Goal: Task Accomplishment & Management: Use online tool/utility

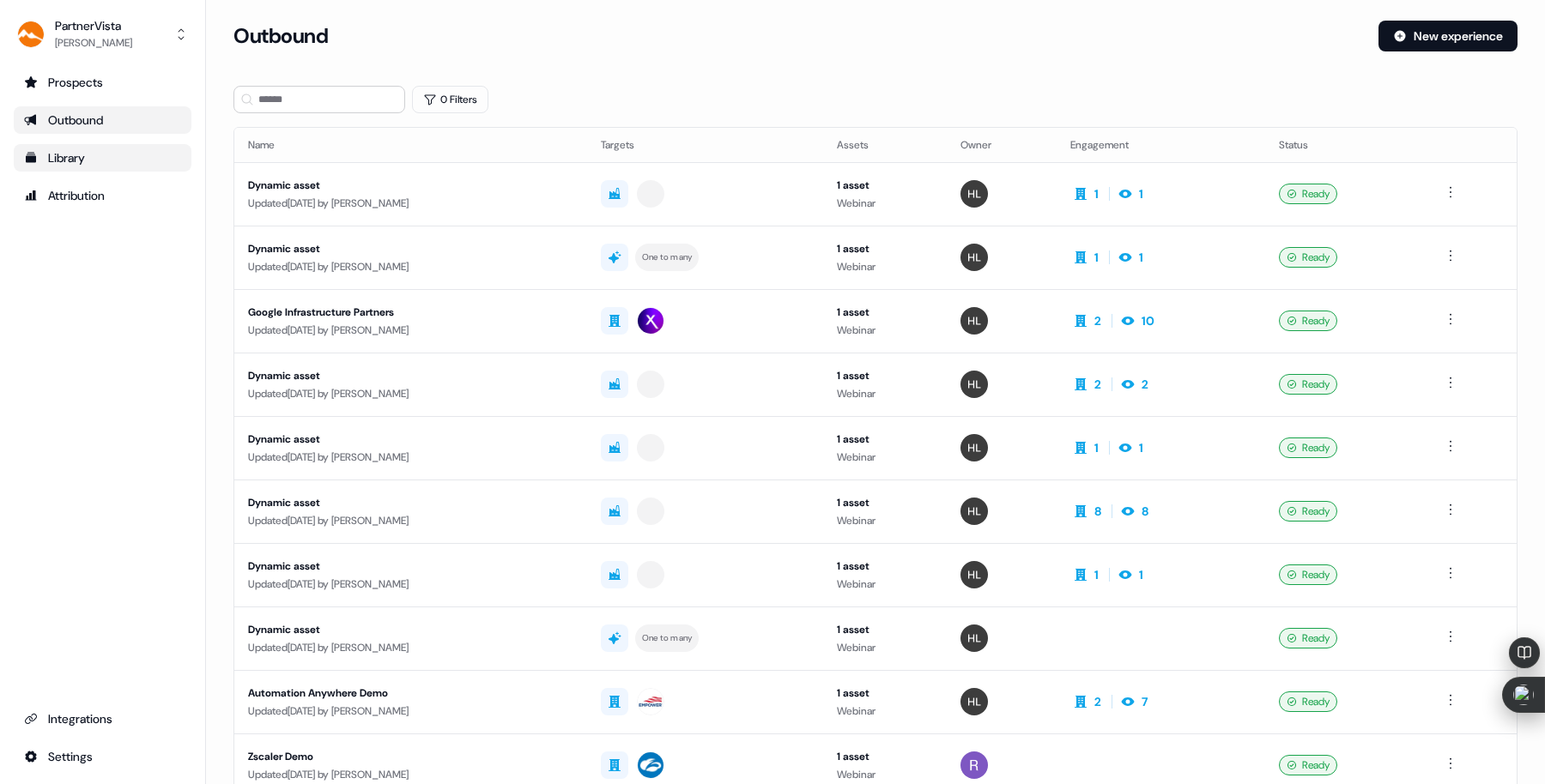
click at [82, 158] on div "Library" at bounding box center [102, 157] width 157 height 17
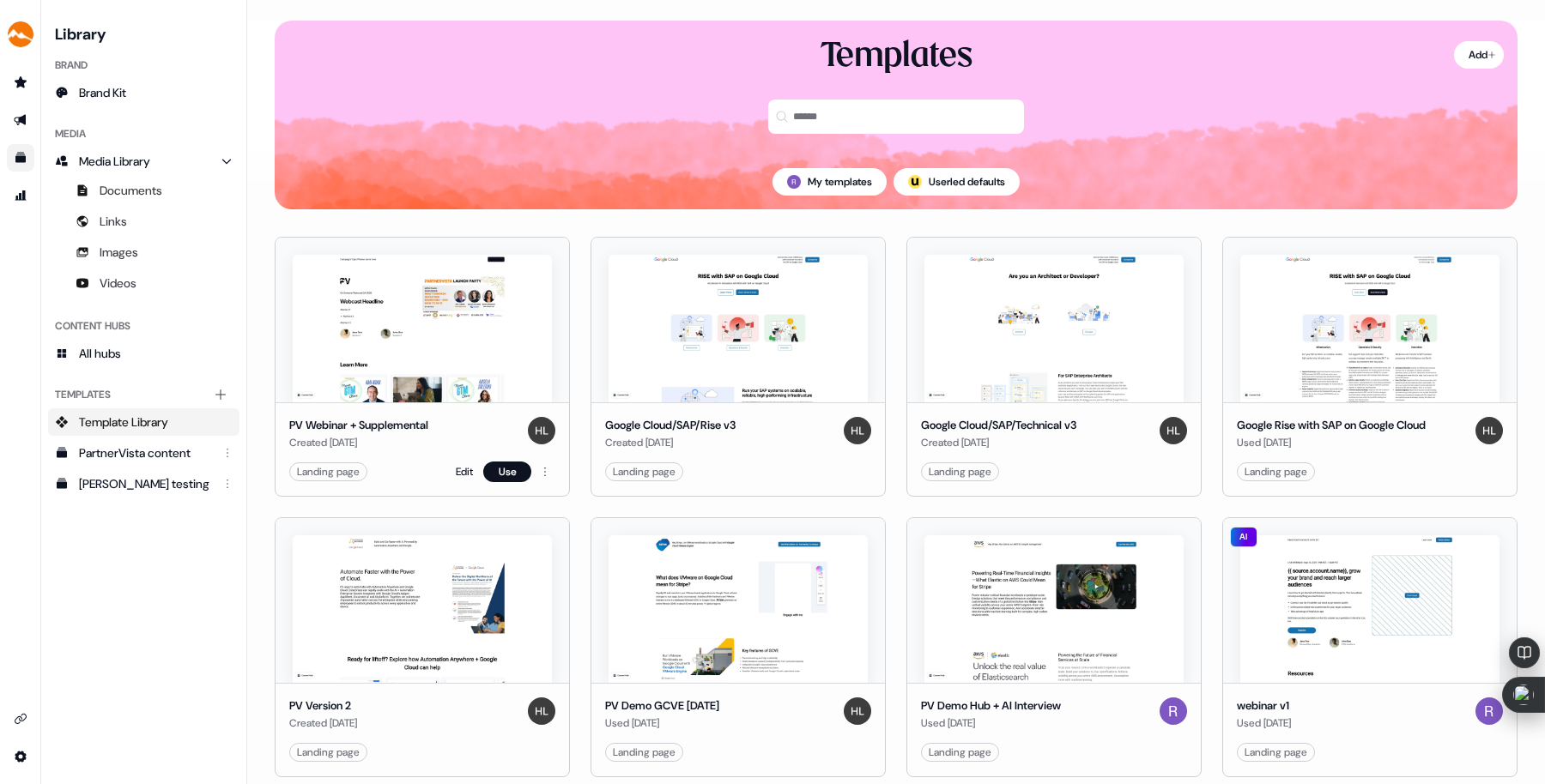
click at [440, 350] on img at bounding box center [421, 329] width 259 height 148
click at [456, 470] on link "Edit" at bounding box center [464, 471] width 17 height 17
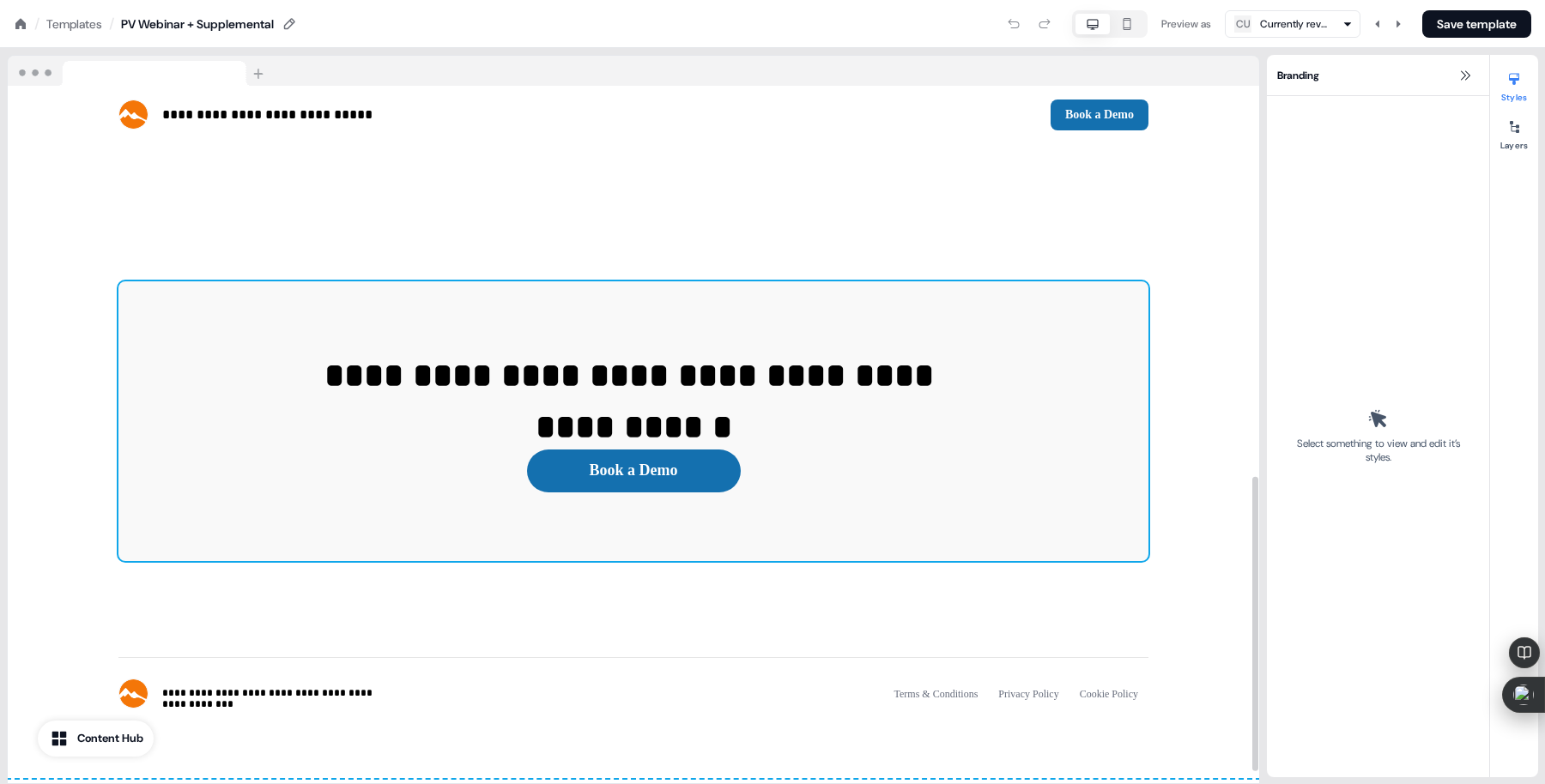
scroll to position [419, 0]
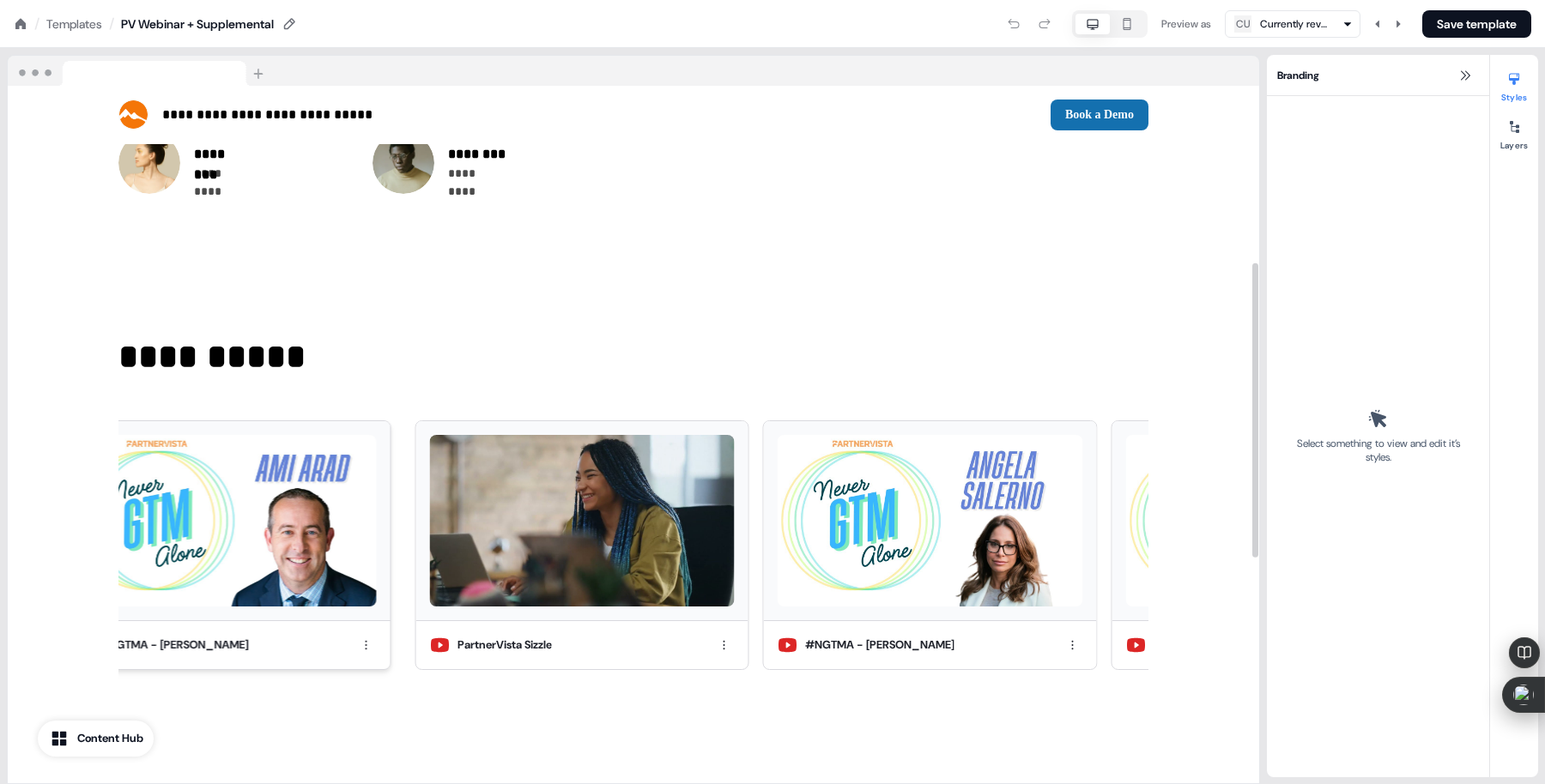
click at [251, 511] on img at bounding box center [223, 520] width 305 height 171
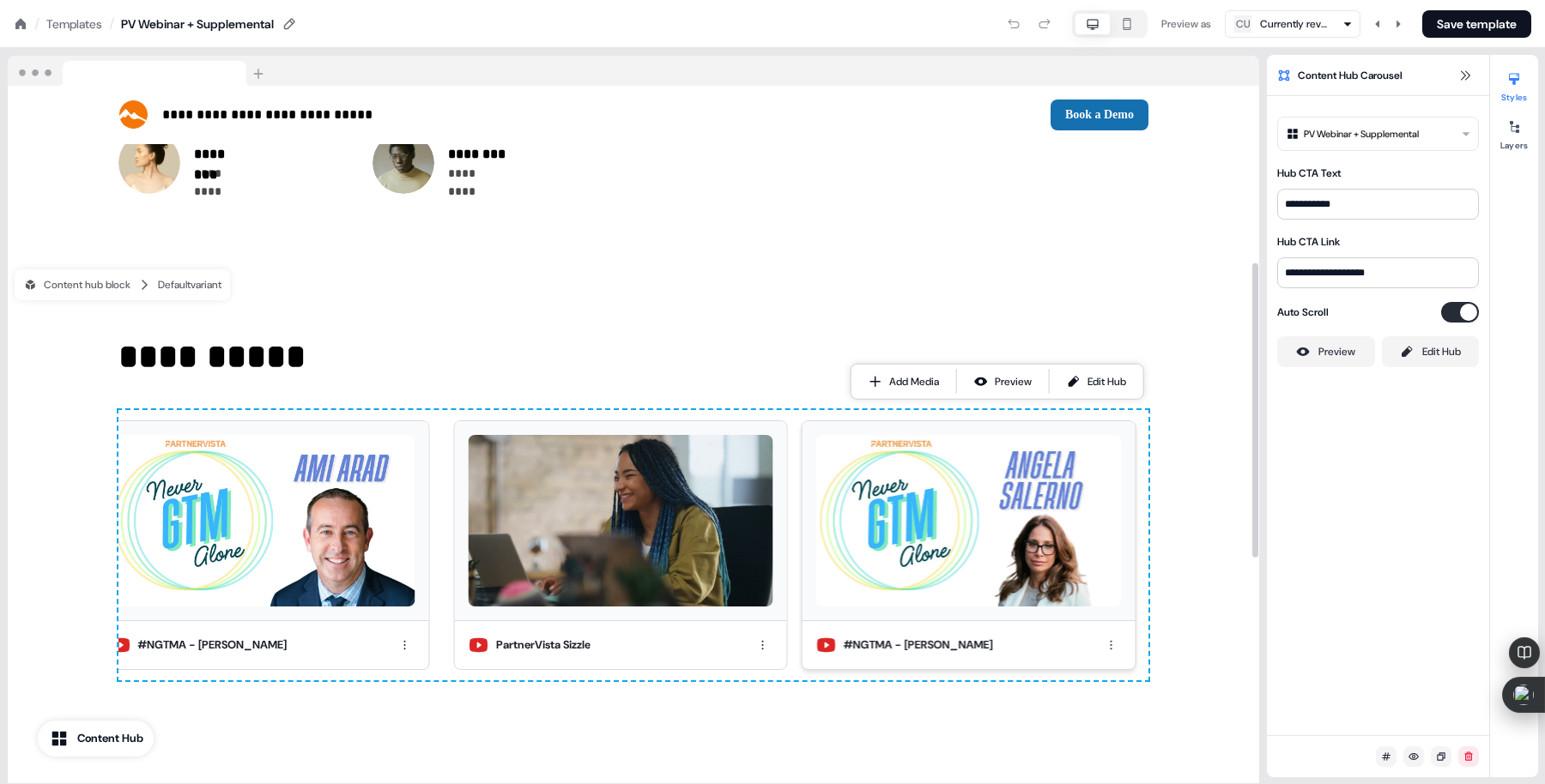
click at [1023, 610] on div at bounding box center [967, 520] width 332 height 199
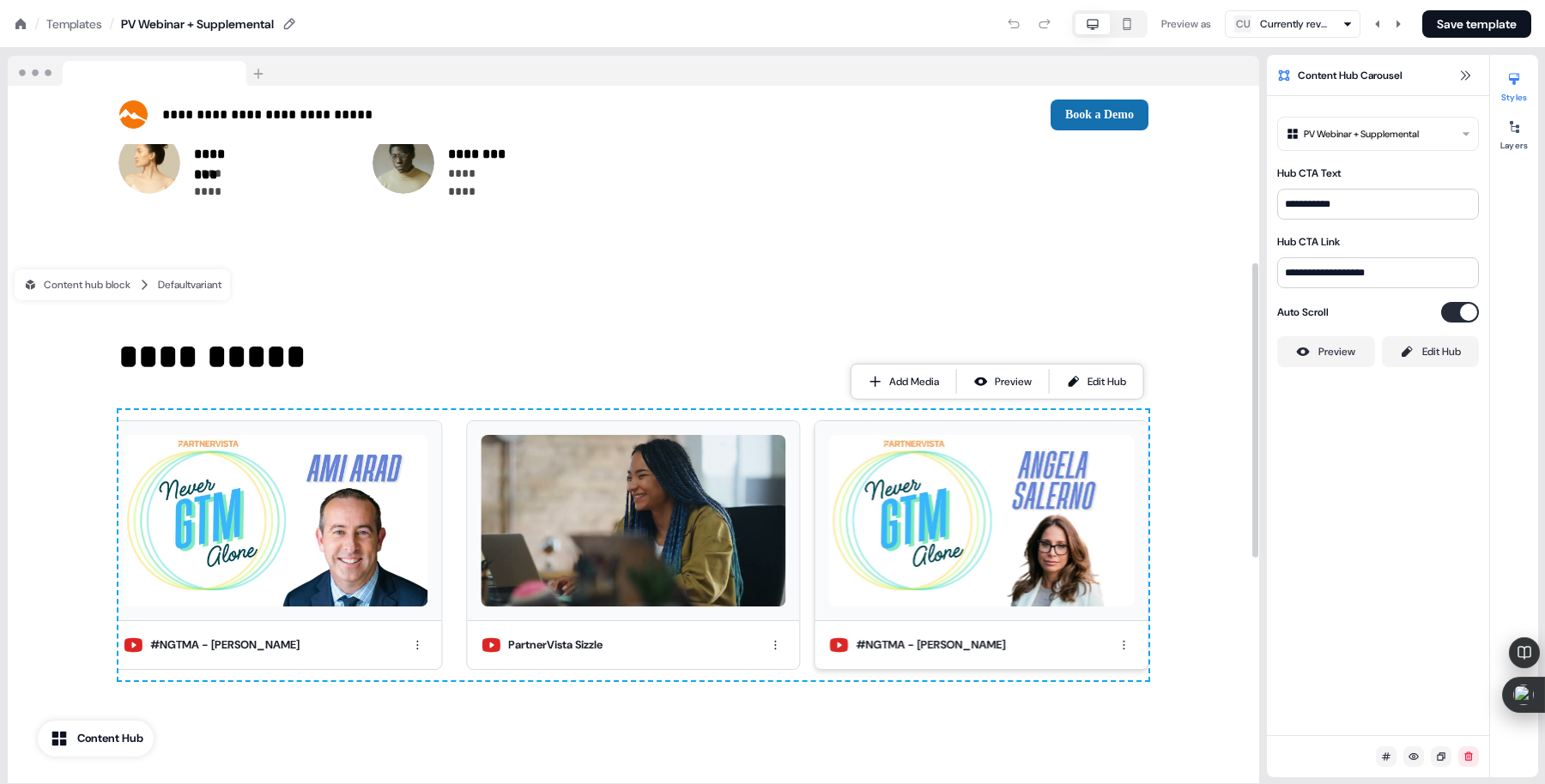
click at [966, 519] on img at bounding box center [981, 520] width 305 height 171
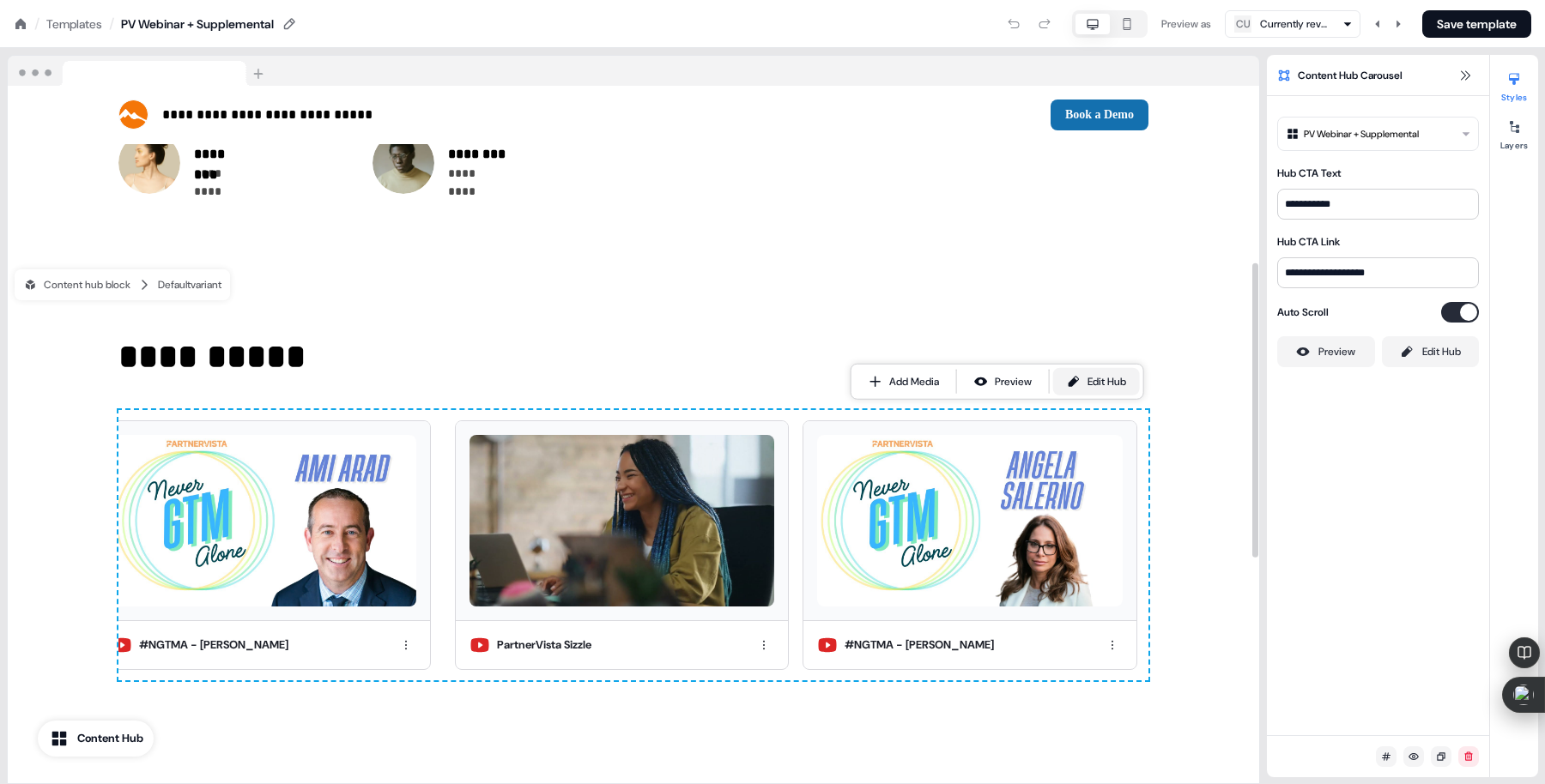
click at [1110, 380] on div "Edit Hub" at bounding box center [1106, 381] width 38 height 17
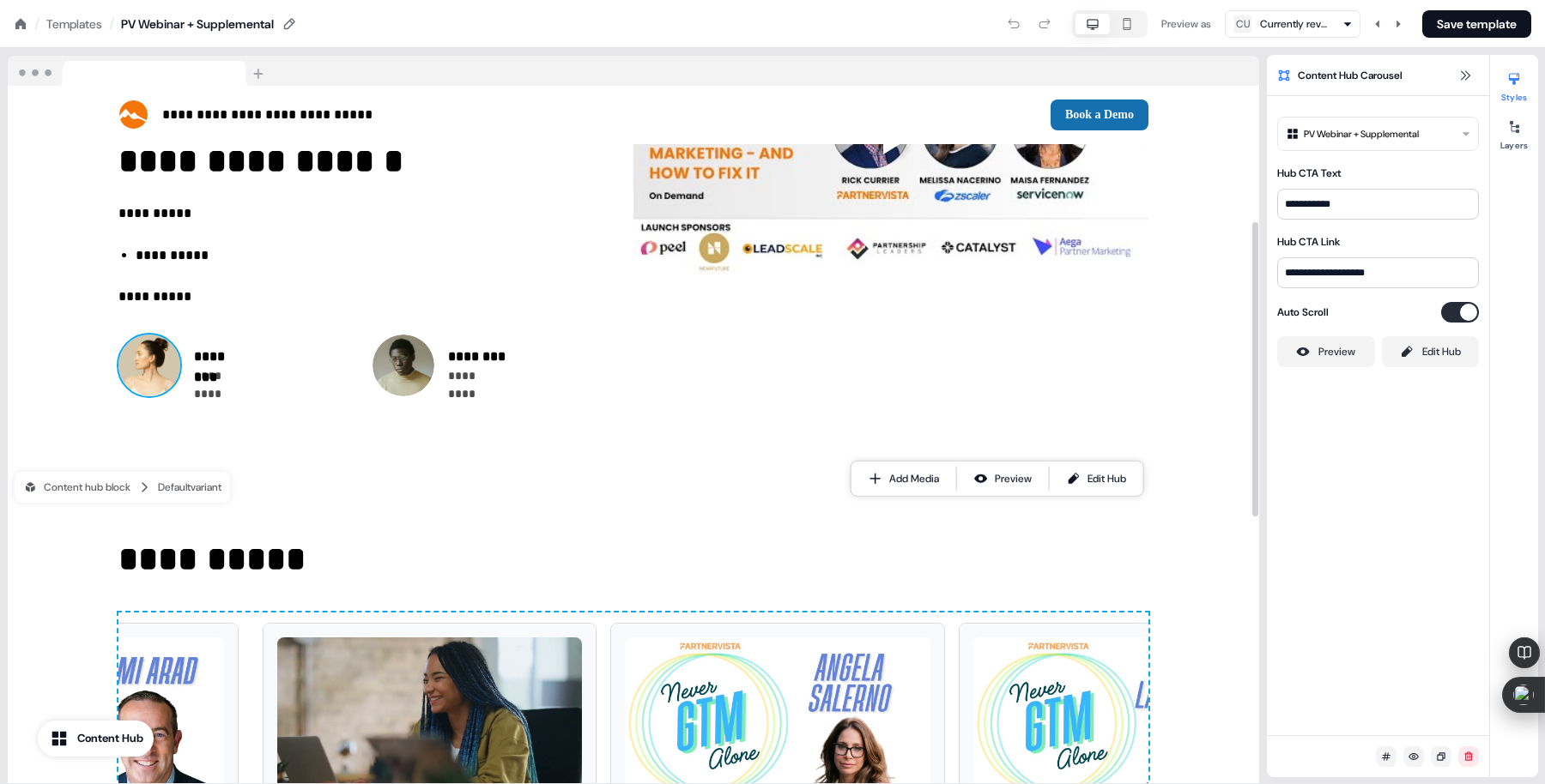
scroll to position [322, 0]
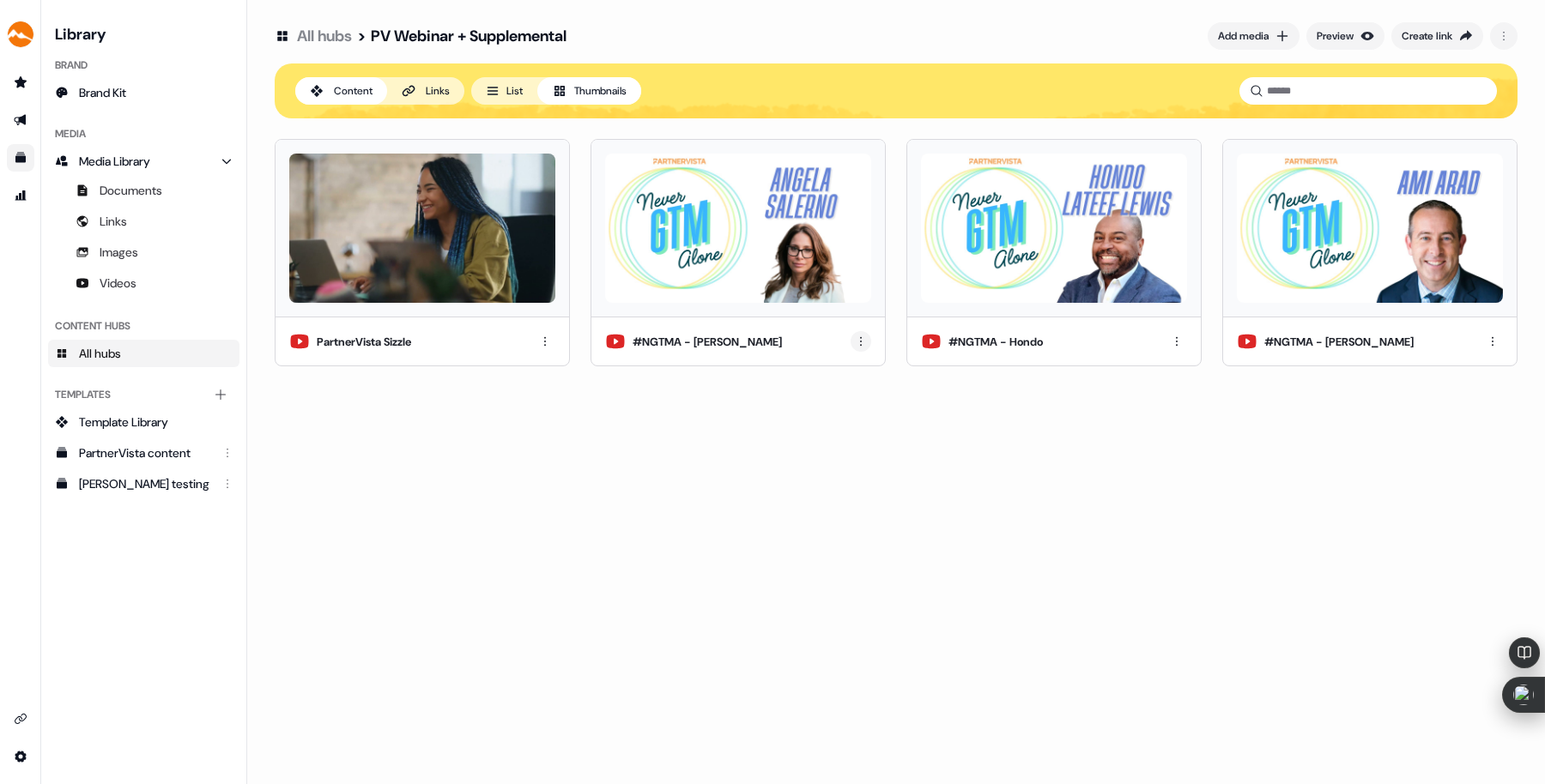
click at [863, 345] on html "For the best experience switch devices to a bigger screen. Go to [DOMAIN_NAME] …" at bounding box center [772, 392] width 1545 height 784
click at [835, 292] on html "For the best experience switch devices to a bigger screen. Go to [DOMAIN_NAME] …" at bounding box center [772, 392] width 1545 height 784
click at [424, 82] on button "Links" at bounding box center [425, 90] width 77 height 28
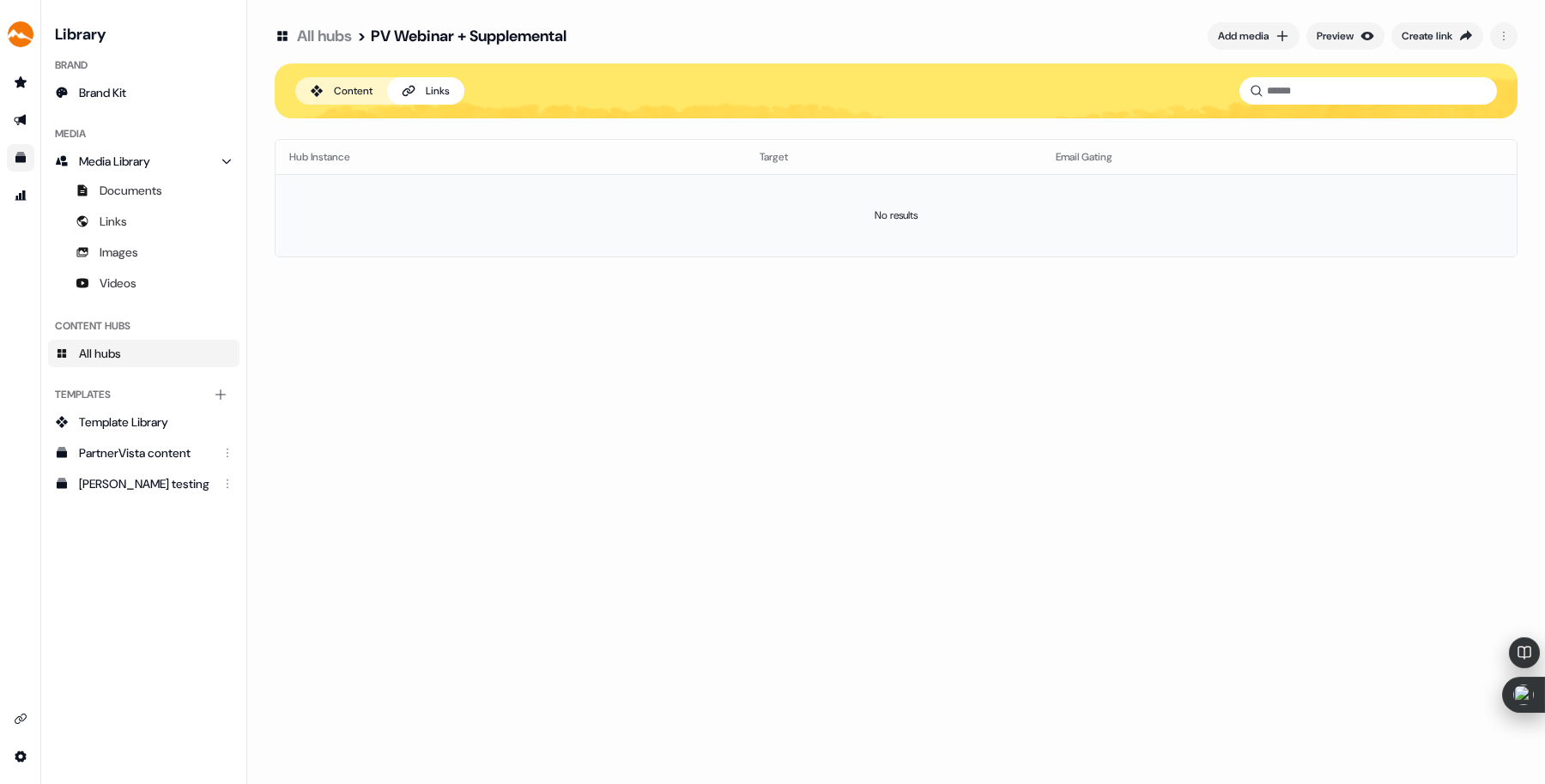
click at [460, 212] on td "No results" at bounding box center [896, 215] width 1241 height 83
click at [834, 211] on td "No results" at bounding box center [896, 215] width 1241 height 83
click at [977, 236] on td "No results" at bounding box center [896, 215] width 1241 height 83
click at [1232, 30] on div "Add media" at bounding box center [1242, 35] width 50 height 17
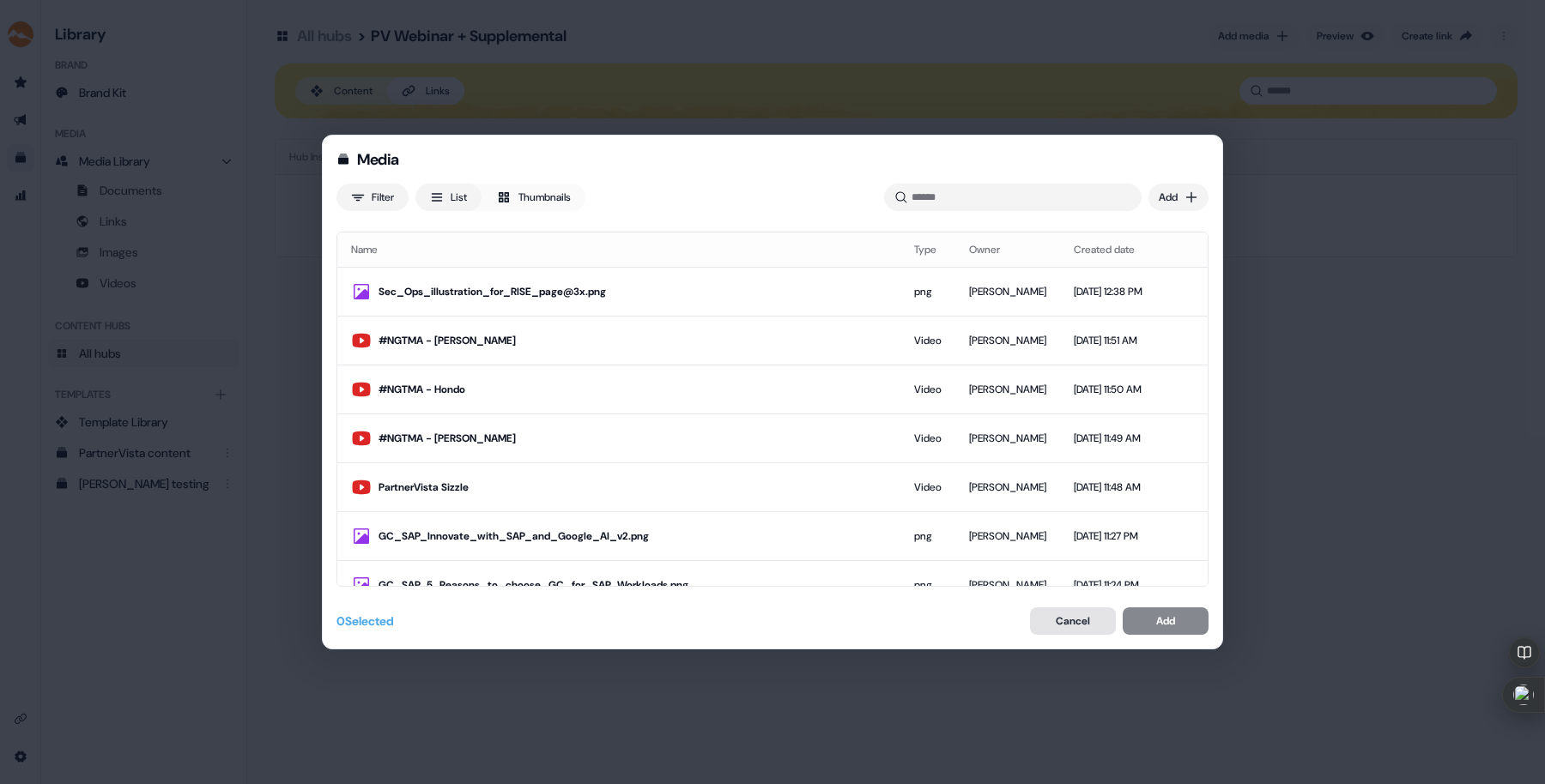
click at [1047, 627] on button "Cancel" at bounding box center [1072, 621] width 86 height 28
